Goal: Find specific page/section: Find specific page/section

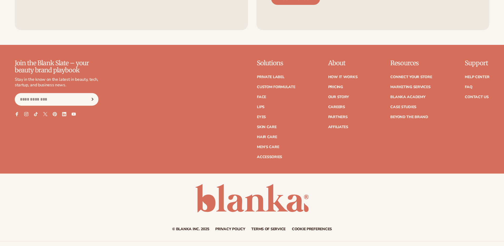
scroll to position [2405, 0]
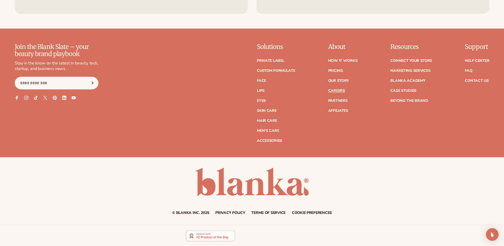
click at [338, 89] on link "Careers" at bounding box center [336, 91] width 17 height 4
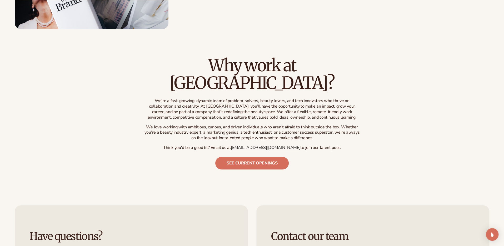
scroll to position [188, 0]
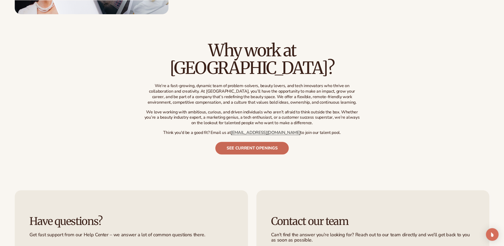
click at [269, 142] on link "See current openings" at bounding box center [252, 148] width 74 height 13
